Goal: Task Accomplishment & Management: Use online tool/utility

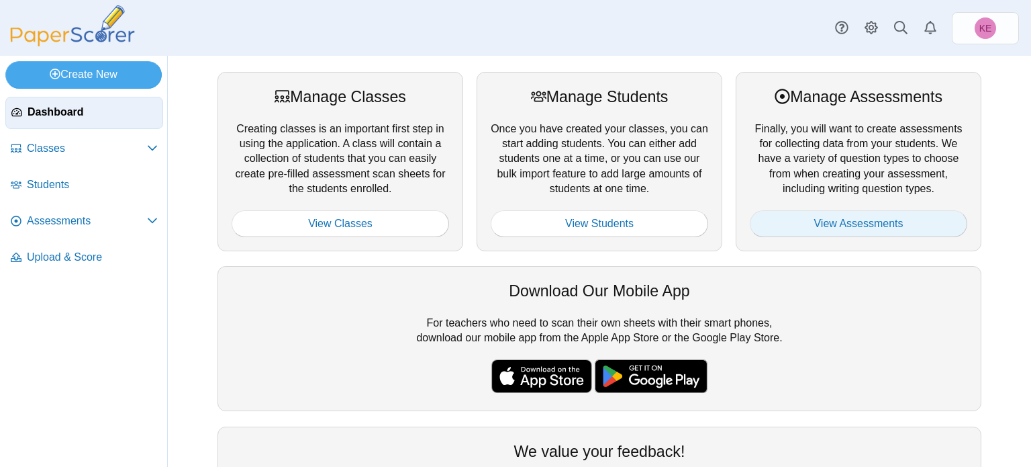
click at [900, 230] on link "View Assessments" at bounding box center [859, 223] width 218 height 27
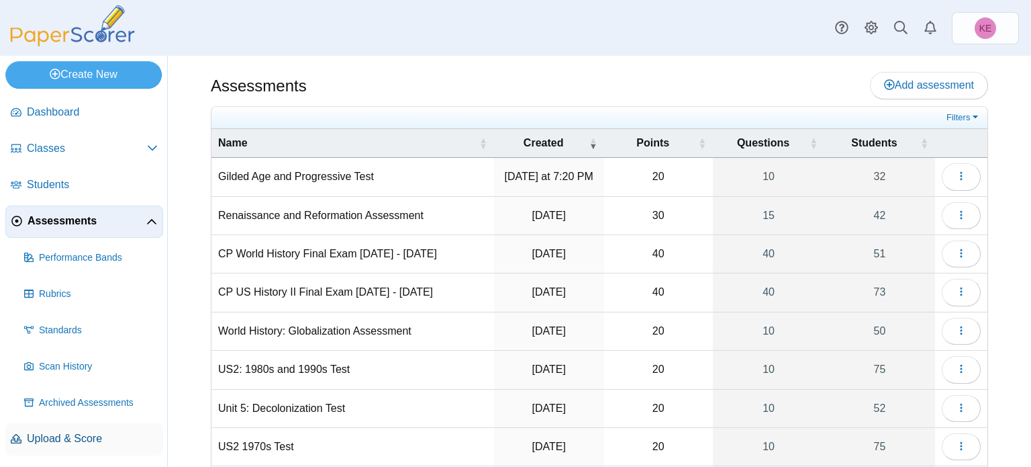
click at [78, 423] on link "Upload & Score" at bounding box center [84, 439] width 158 height 32
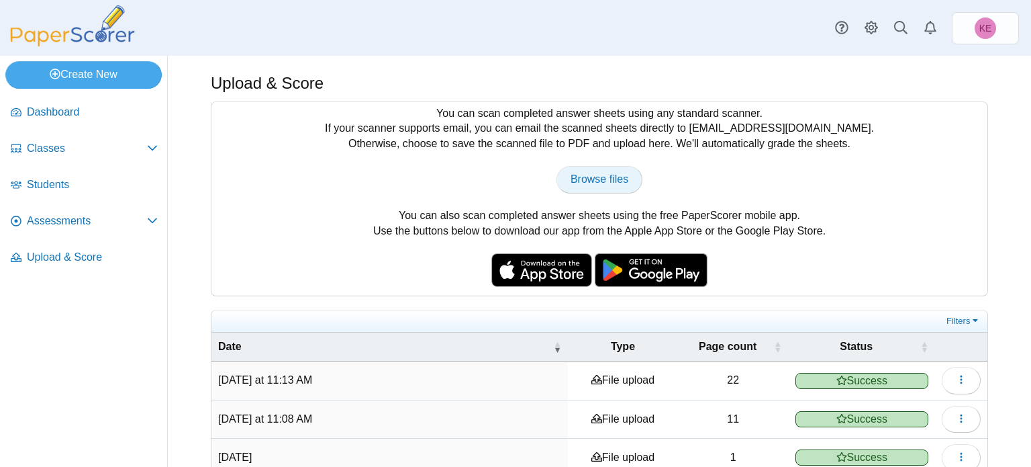
click at [595, 179] on span "Browse files" at bounding box center [600, 178] width 58 height 11
type input "**********"
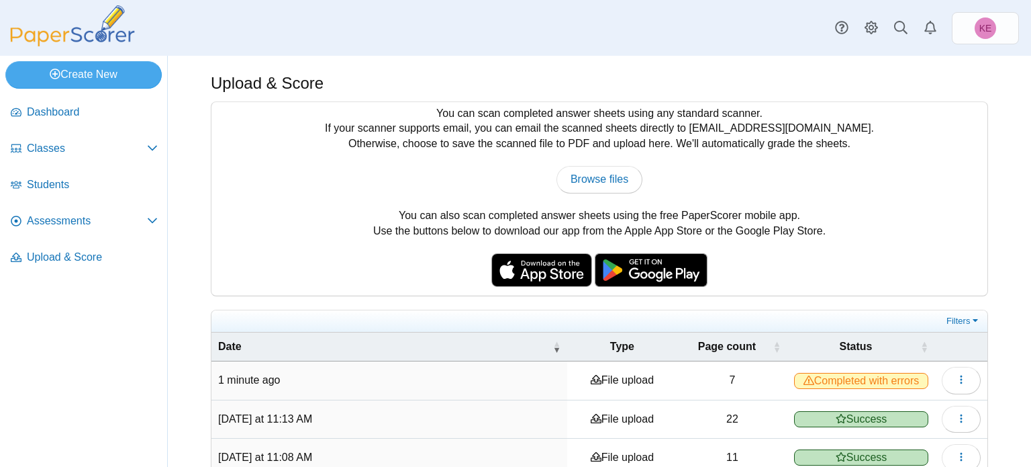
scroll to position [253, 0]
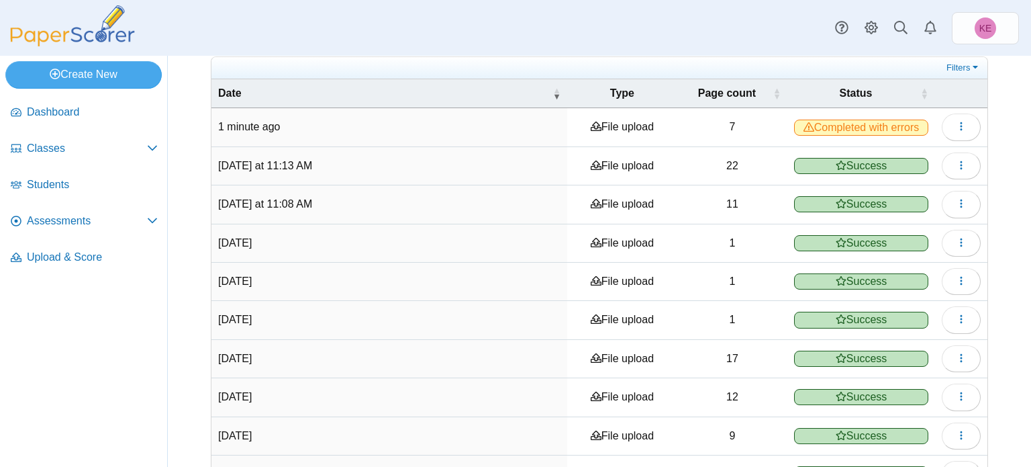
click at [839, 124] on span "Completed with errors" at bounding box center [861, 128] width 134 height 16
click at [956, 125] on icon "button" at bounding box center [961, 126] width 11 height 11
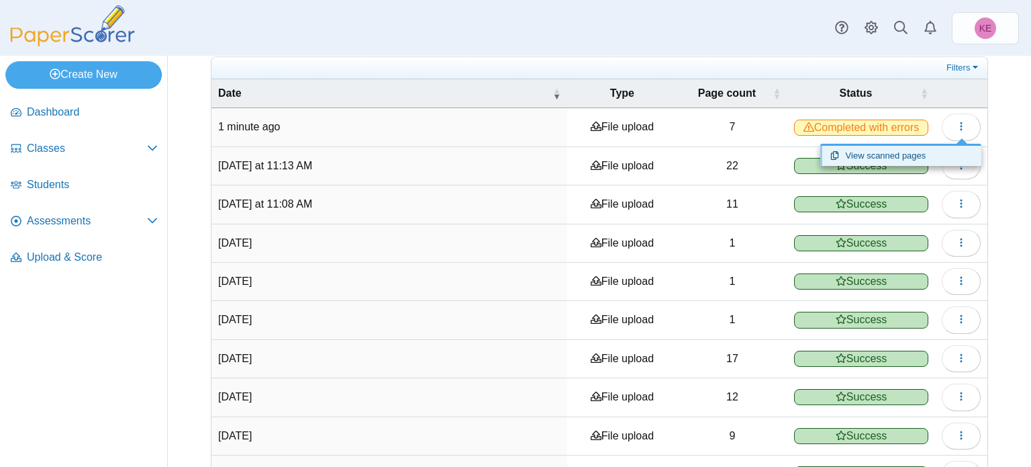
click at [908, 150] on link "View scanned pages" at bounding box center [901, 156] width 161 height 20
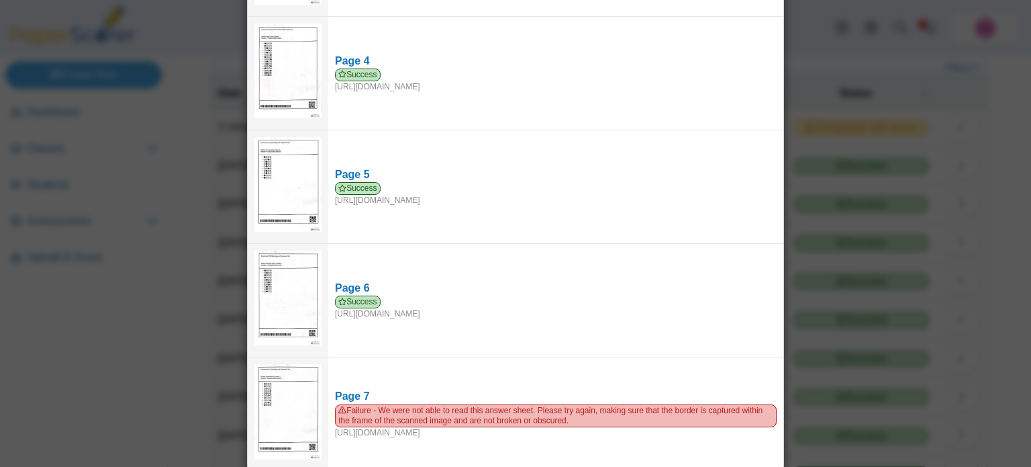
scroll to position [401, 0]
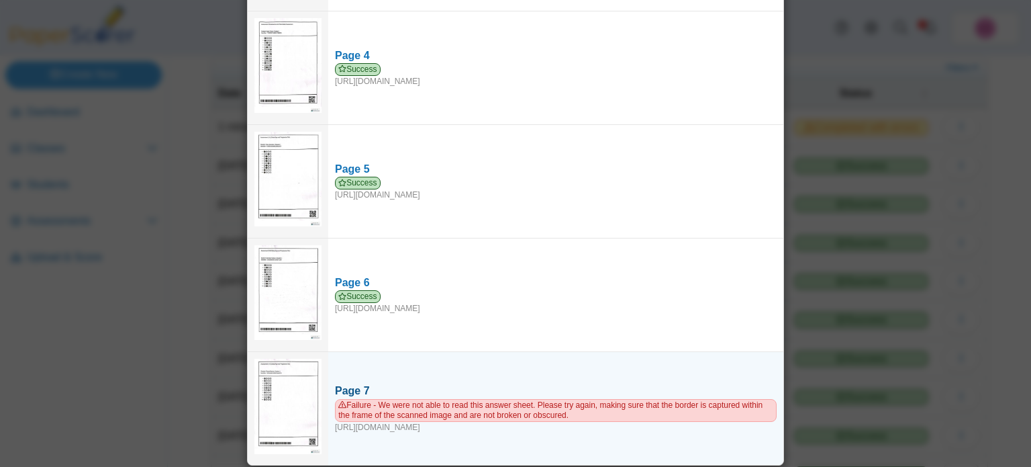
click at [458, 401] on span "Failure - We were not able to read this answer sheet. Please try again, making …" at bounding box center [556, 410] width 442 height 23
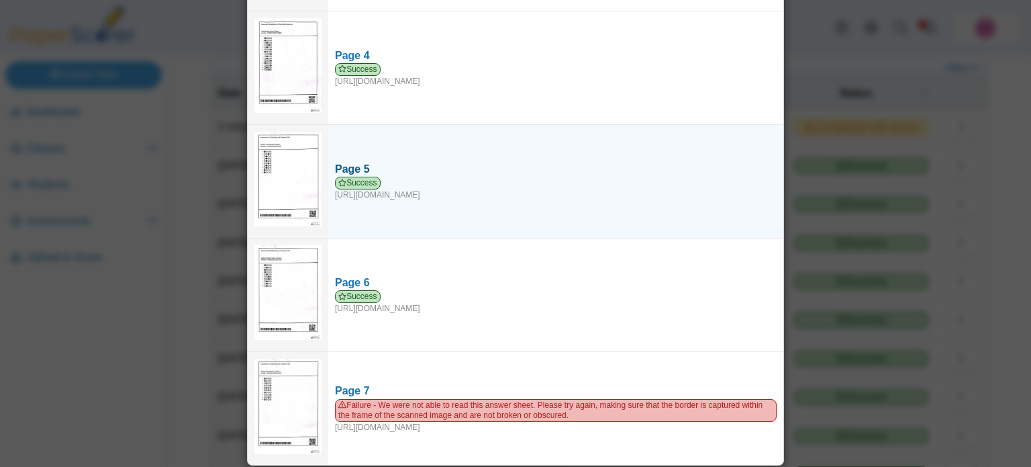
scroll to position [0, 0]
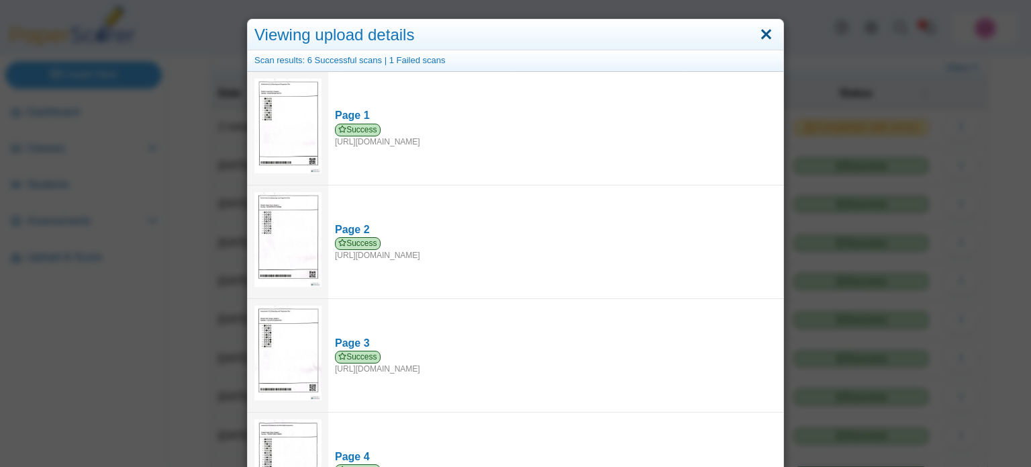
click at [775, 30] on link "Close" at bounding box center [766, 35] width 21 height 23
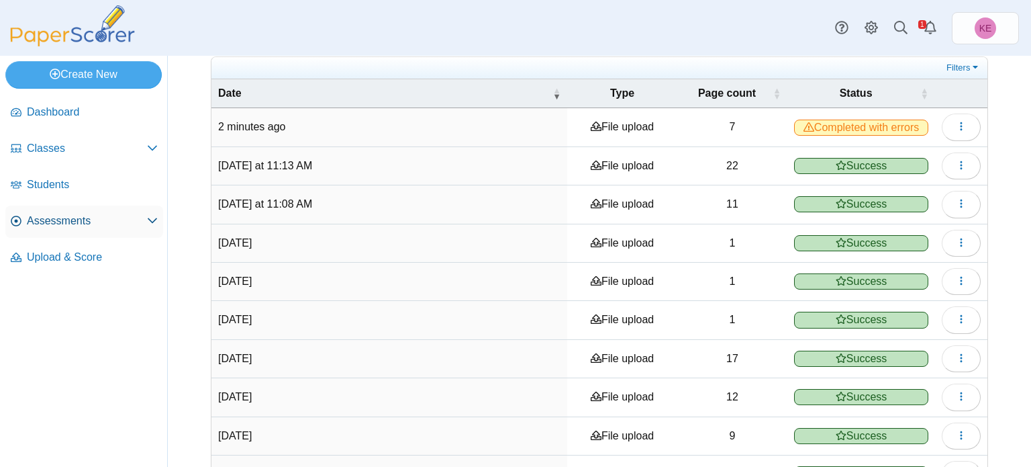
click at [91, 226] on span "Assessments" at bounding box center [87, 221] width 120 height 15
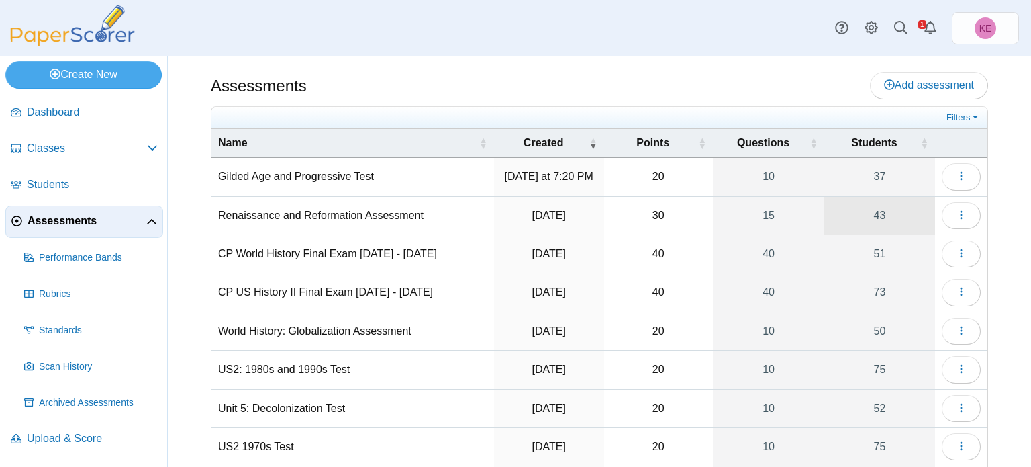
click at [892, 208] on link "43" at bounding box center [880, 216] width 111 height 38
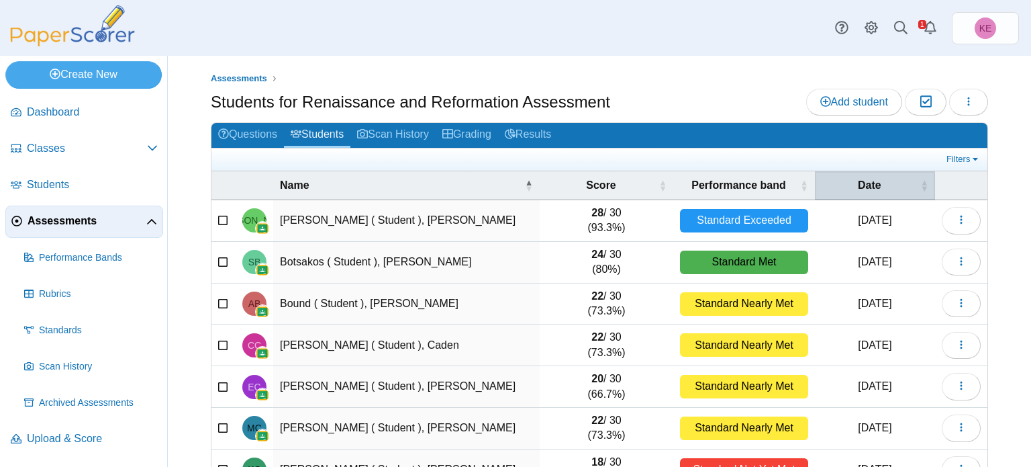
click at [866, 173] on th "Date" at bounding box center [875, 185] width 120 height 29
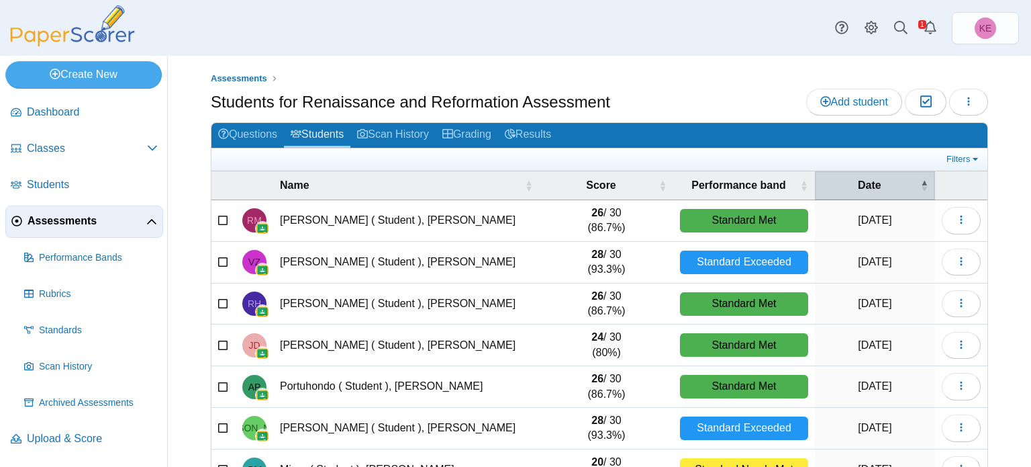
click at [866, 173] on th "Date" at bounding box center [875, 185] width 120 height 29
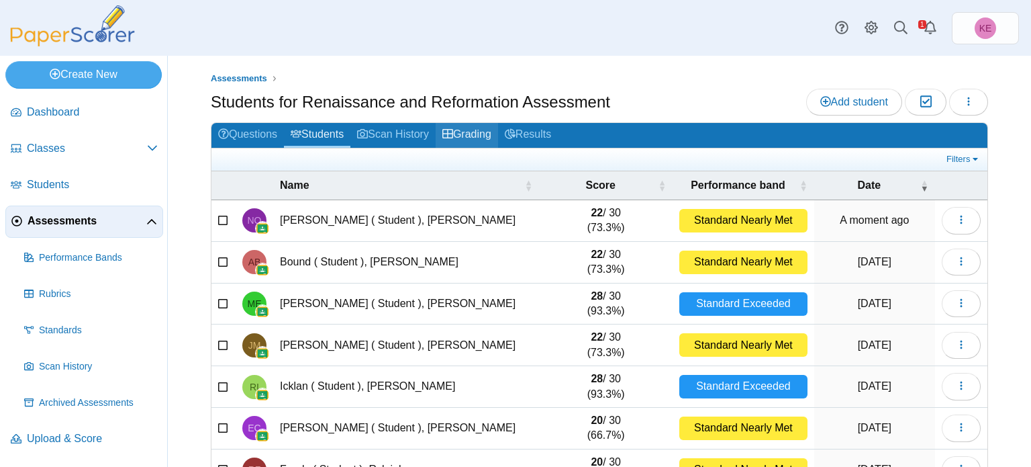
click at [466, 129] on link "Grading" at bounding box center [467, 135] width 62 height 25
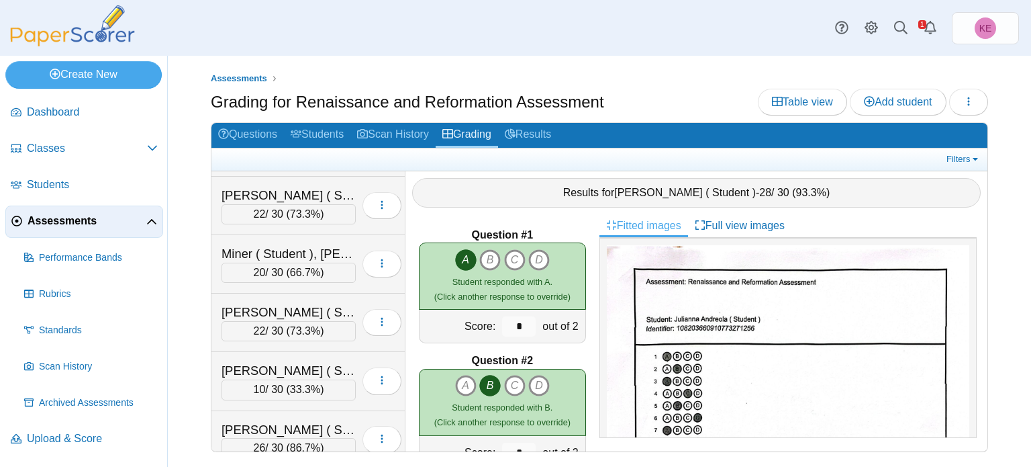
scroll to position [1575, 0]
click at [300, 303] on div "Oliver ( Student ), Noah" at bounding box center [289, 311] width 134 height 17
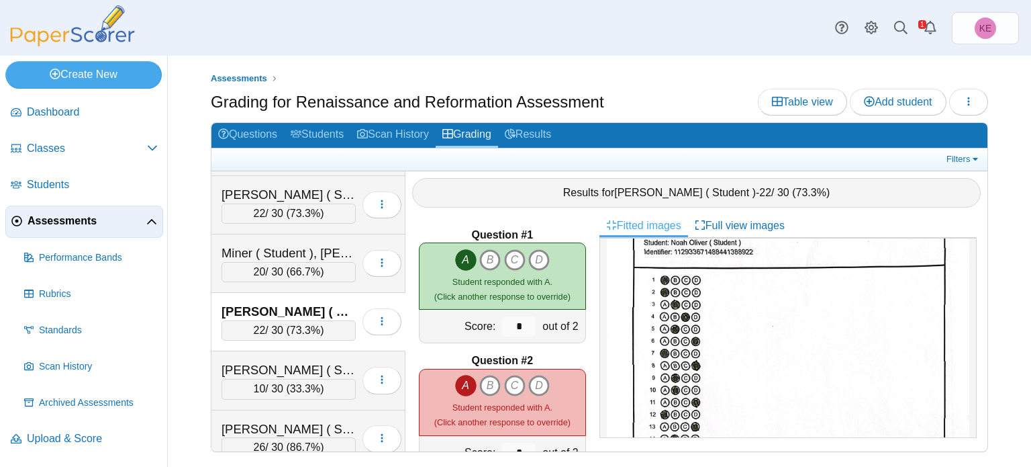
scroll to position [75, 0]
click at [72, 220] on span "Assessments" at bounding box center [87, 221] width 119 height 15
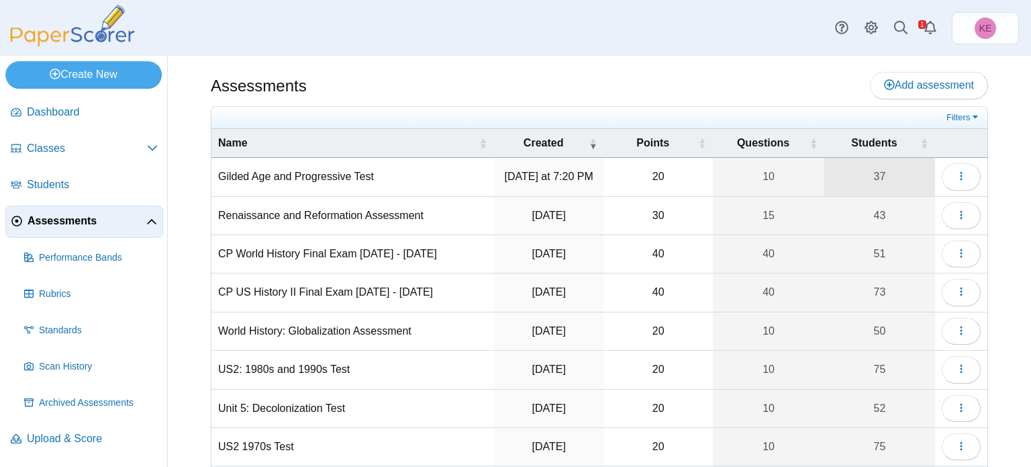
click at [866, 183] on link "37" at bounding box center [880, 177] width 111 height 38
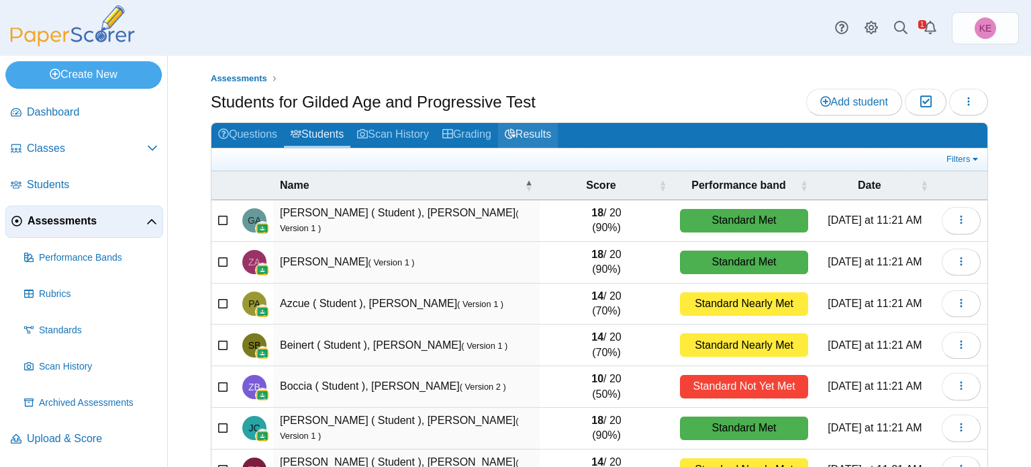
click at [531, 129] on link "Results" at bounding box center [528, 135] width 60 height 25
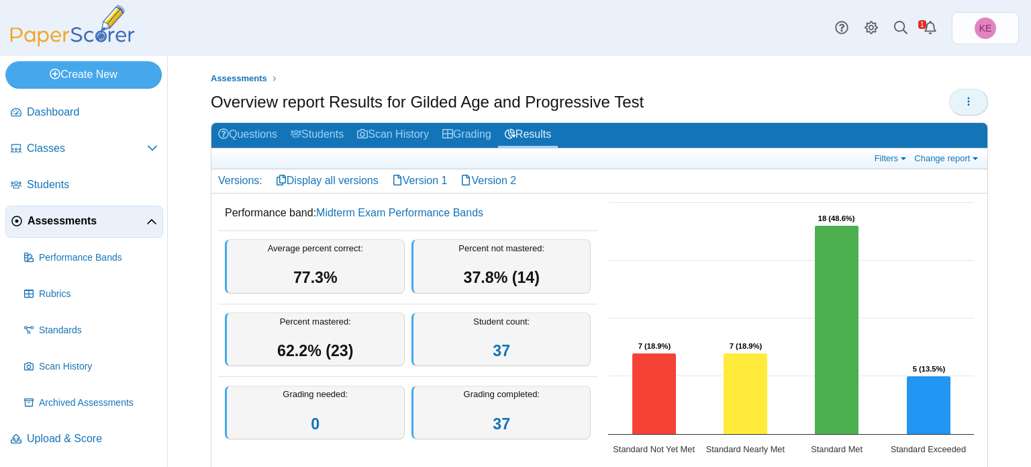
click at [966, 109] on button "button" at bounding box center [968, 102] width 39 height 27
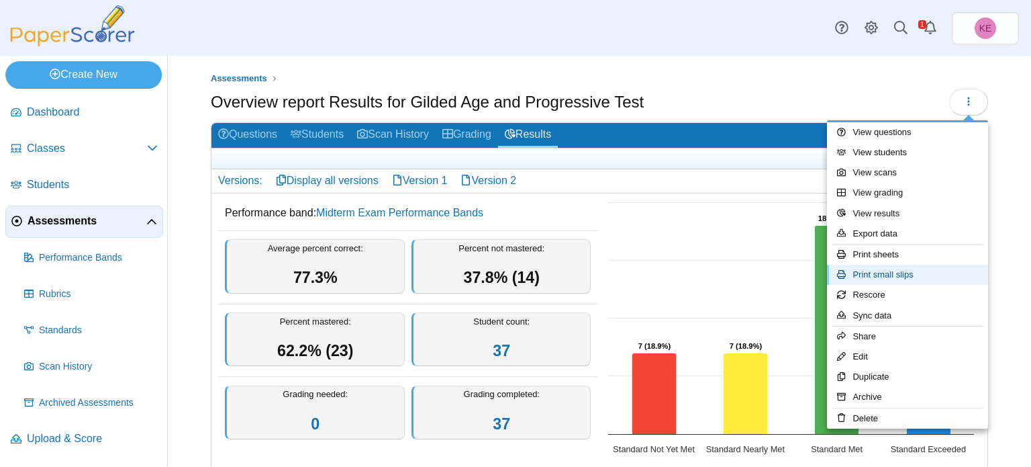
click at [939, 267] on link "Print small slips" at bounding box center [907, 275] width 161 height 20
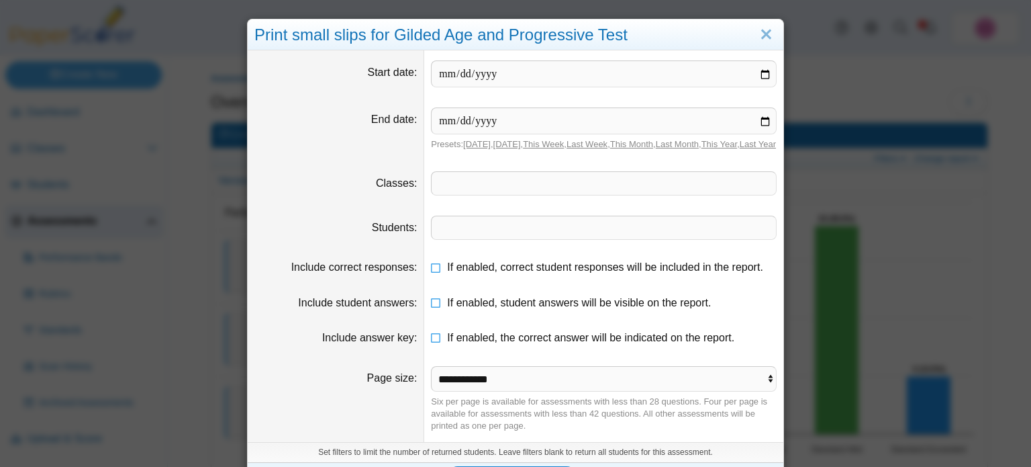
click at [463, 187] on span at bounding box center [604, 183] width 344 height 23
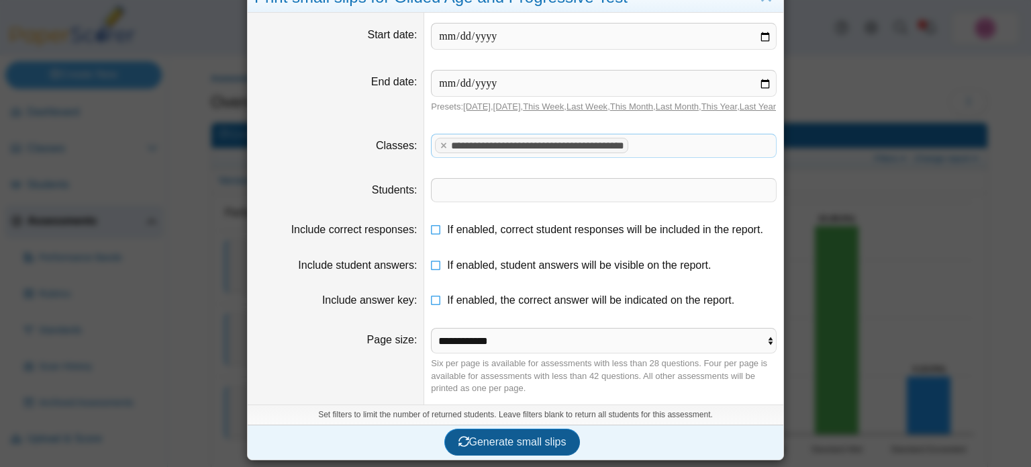
click at [477, 436] on span "Generate small slips" at bounding box center [513, 441] width 108 height 11
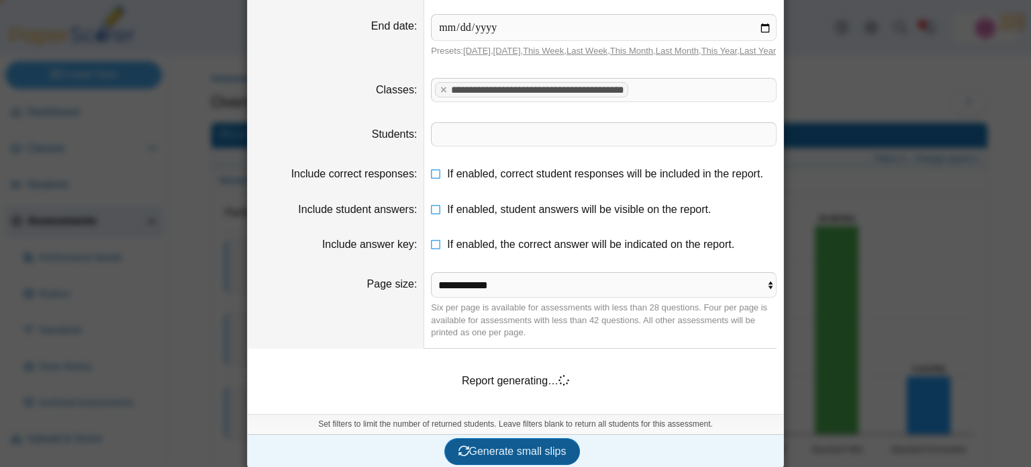
scroll to position [113, 0]
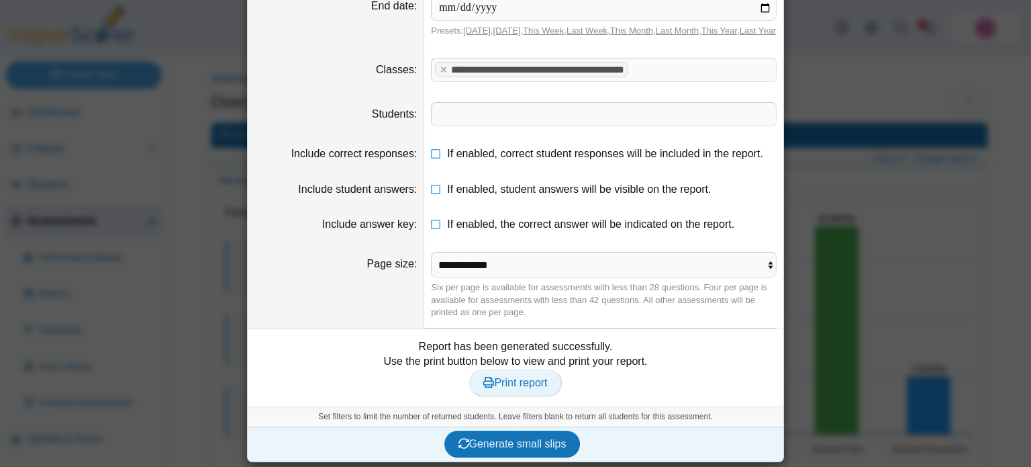
click at [518, 396] on link "Print report" at bounding box center [515, 382] width 92 height 27
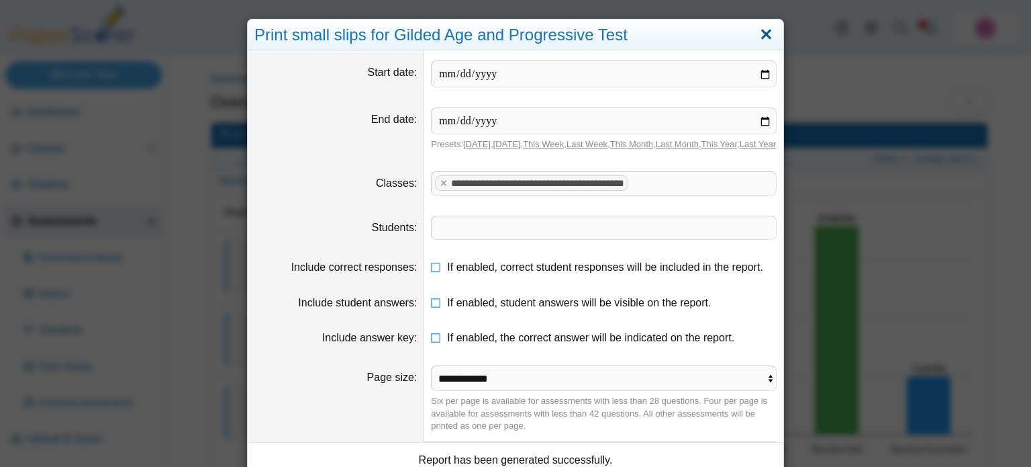
click at [768, 33] on link "Close" at bounding box center [766, 35] width 21 height 23
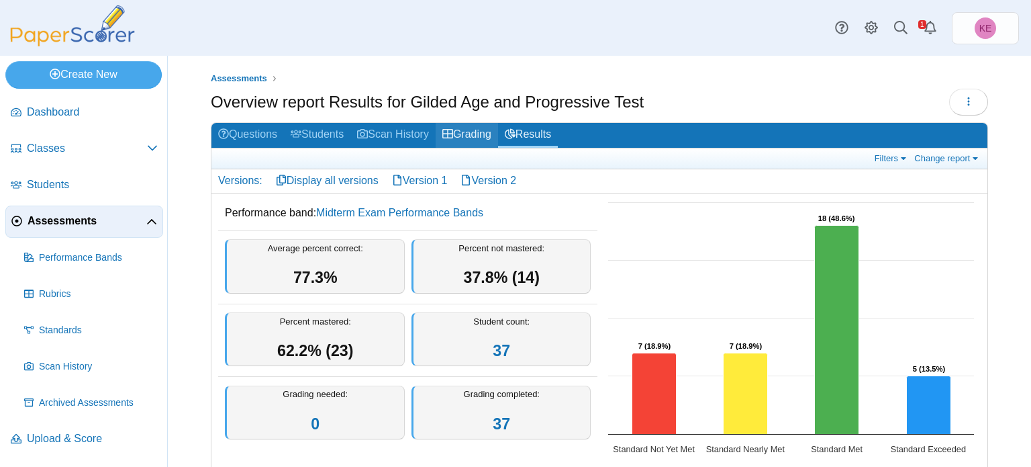
click at [498, 128] on link "Grading" at bounding box center [467, 135] width 62 height 25
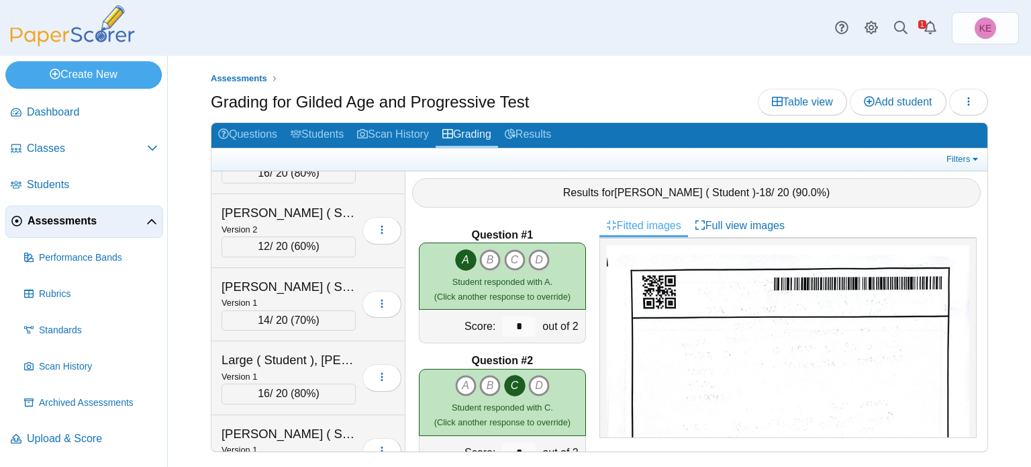
scroll to position [1418, 0]
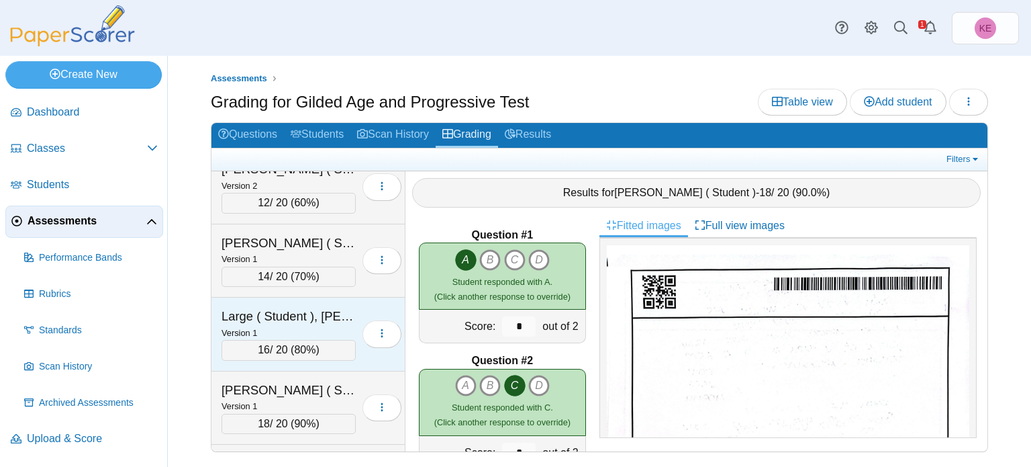
click at [330, 297] on div "Large ( Student ), [PERSON_NAME] Version 1 16 / 20 ( 80% ) Loading…" at bounding box center [309, 334] width 194 height 74
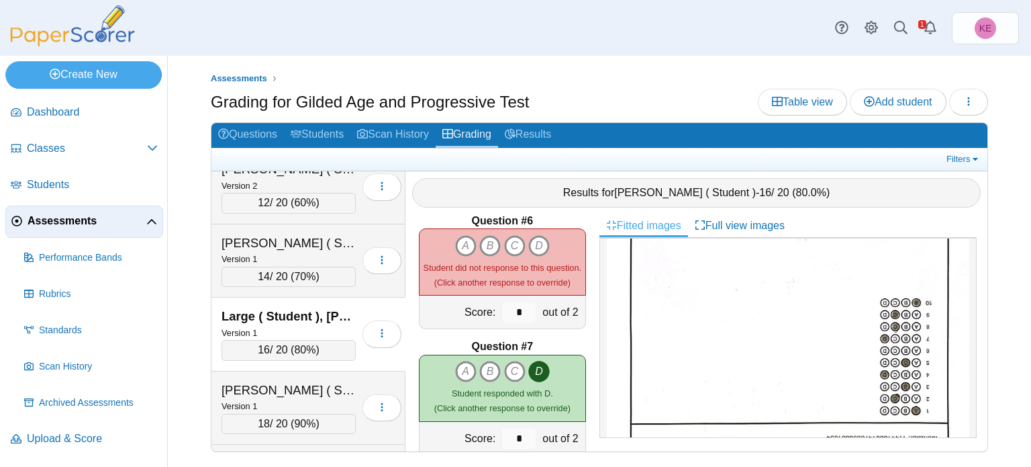
scroll to position [210, 0]
click at [972, 103] on icon "button" at bounding box center [969, 101] width 11 height 11
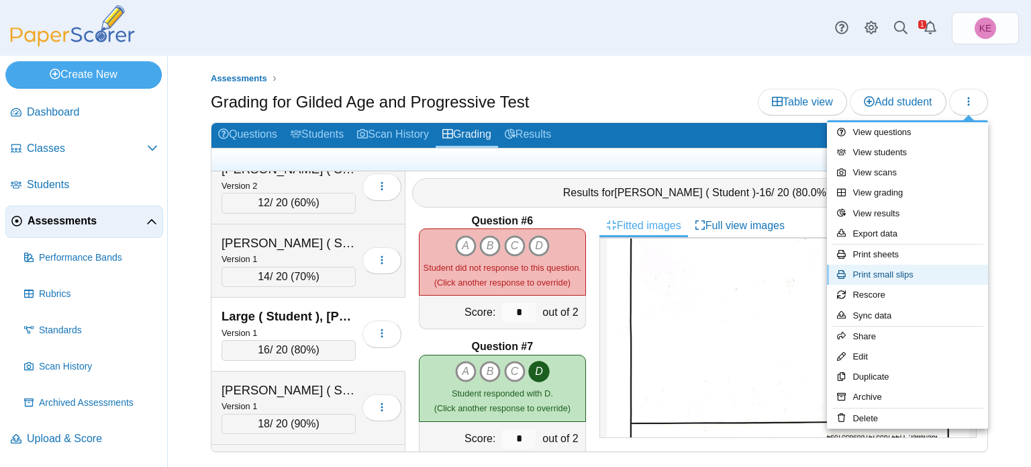
click at [881, 276] on link "Print small slips" at bounding box center [907, 275] width 161 height 20
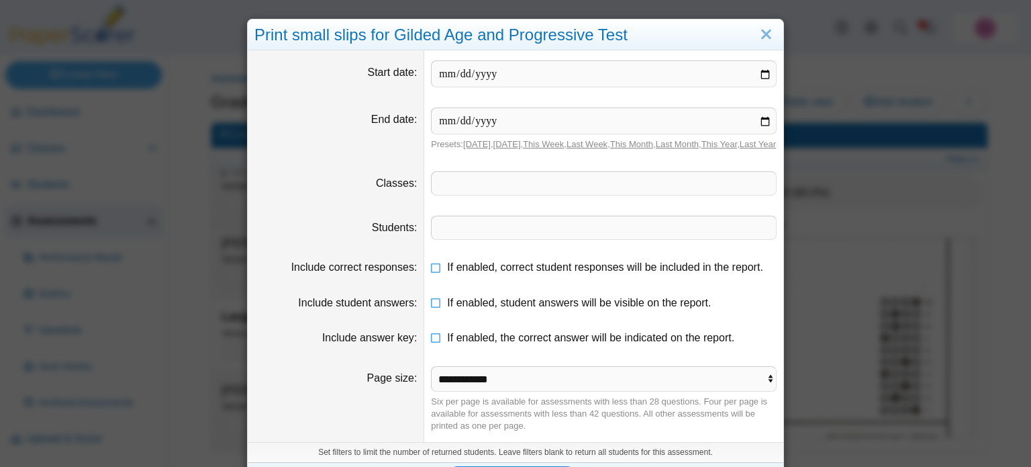
click at [460, 195] on span at bounding box center [604, 183] width 344 height 23
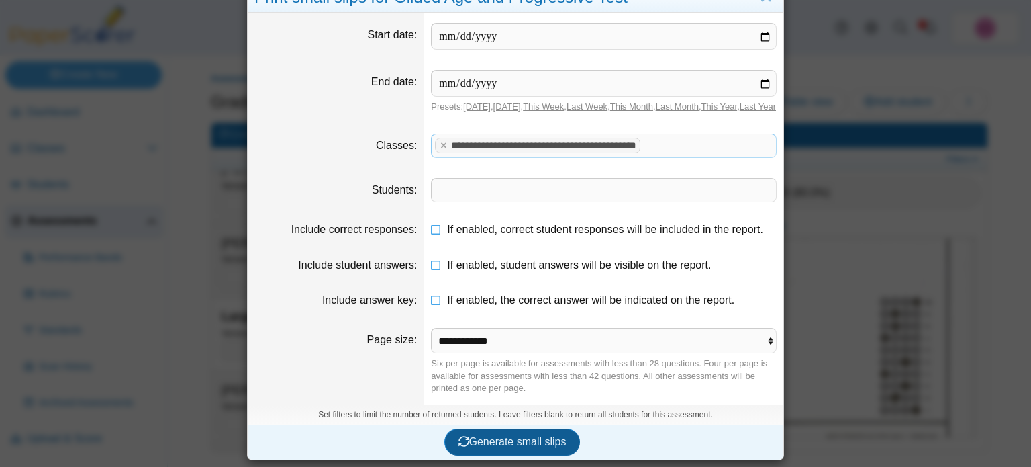
click at [471, 434] on button "Generate small slips" at bounding box center [513, 441] width 136 height 27
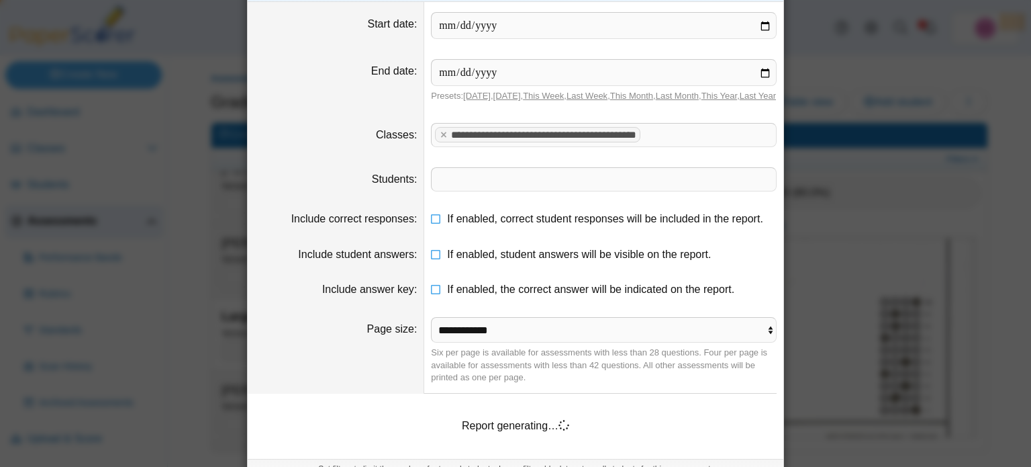
scroll to position [113, 0]
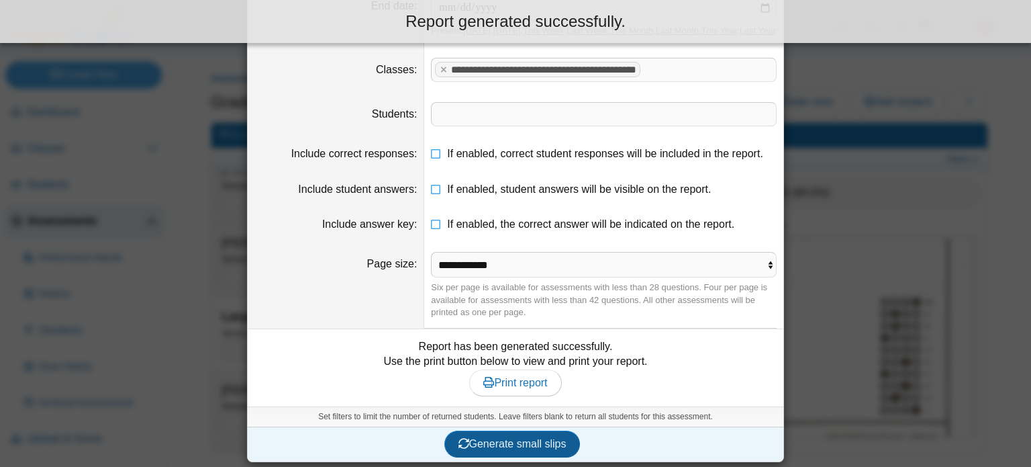
click at [471, 426] on div "Set filters to limit the number of returned students. Leave filters blank to re…" at bounding box center [516, 416] width 536 height 20
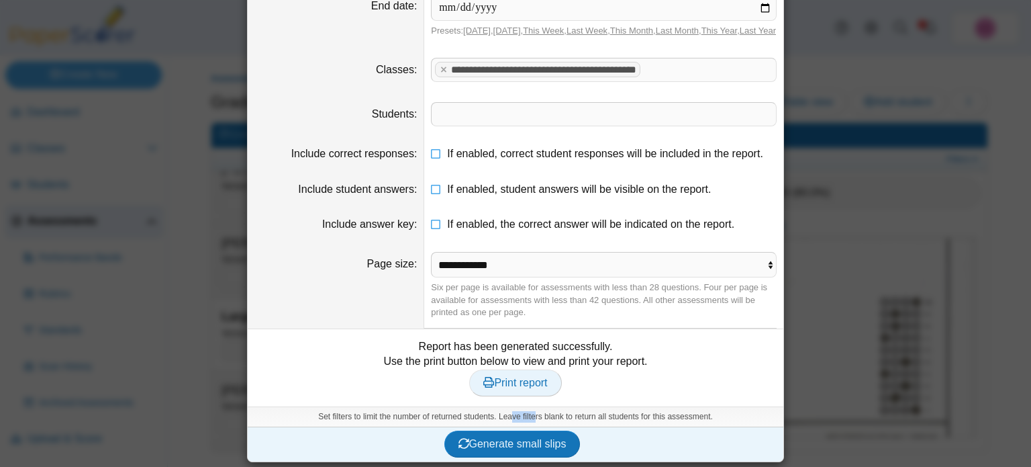
click at [513, 388] on span "Print report" at bounding box center [515, 382] width 64 height 11
